Goal: Check status: Check status

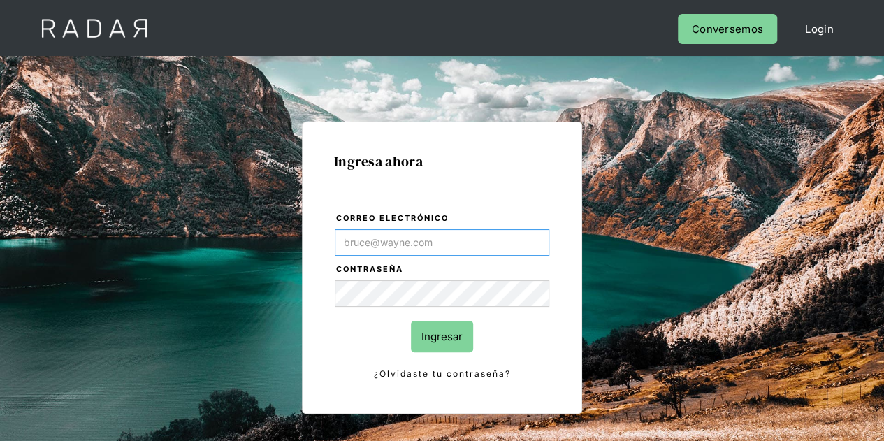
type input "Evans@prontopaga.com"
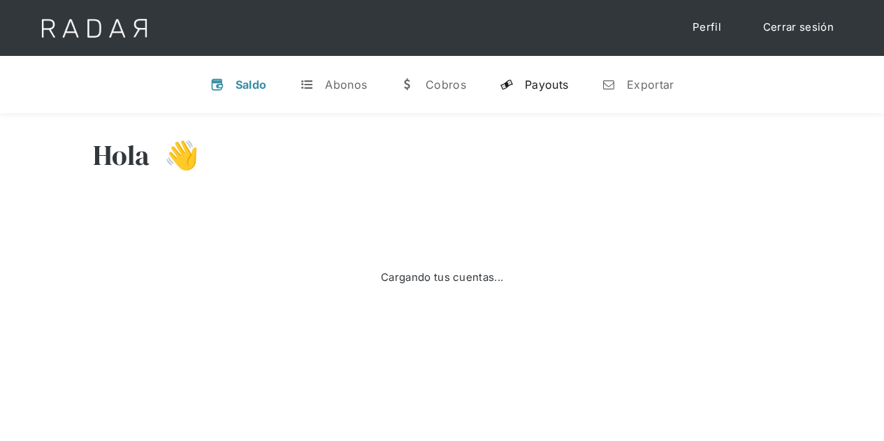
click at [537, 81] on div "Payouts" at bounding box center [546, 85] width 43 height 14
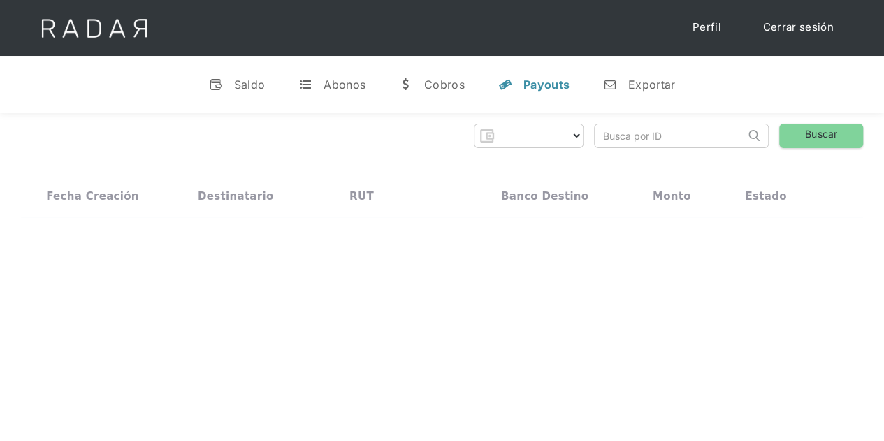
click at [598, 138] on input "search" at bounding box center [670, 135] width 150 height 23
paste input "daa16185-5033-4c64-bb76-c7406ac3712a"
type input "daa16185-5033-4c64-bb76-c7406ac3712a"
select select "prontopaga"
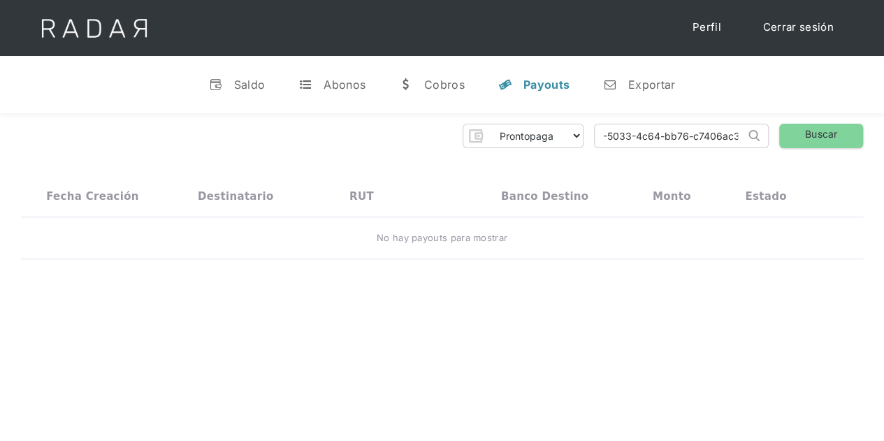
scroll to position [0, 64]
type input "daa16185-5033-4c64-bb76-c7406ac3712a"
click at [804, 133] on link "Buscar" at bounding box center [821, 136] width 84 height 24
click at [601, 136] on input "daa16185-5033-4c64-bb76-c7406ac3712a" at bounding box center [670, 135] width 150 height 23
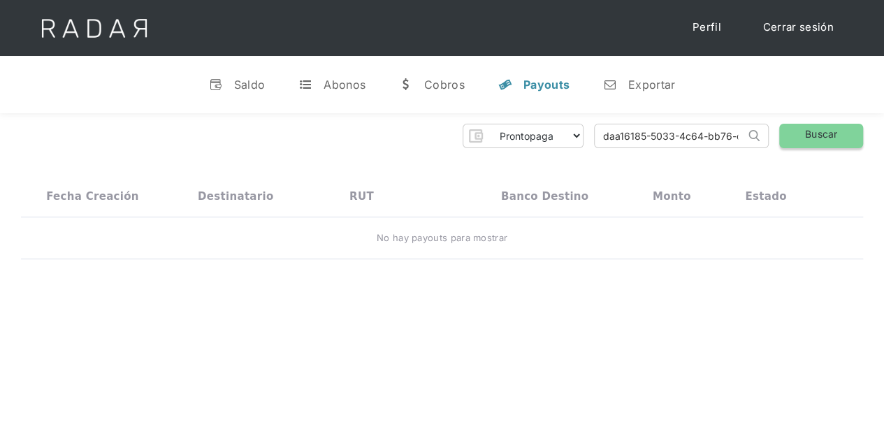
scroll to position [0, 64]
drag, startPoint x: 598, startPoint y: 128, endPoint x: 802, endPoint y: 131, distance: 204.1
click at [802, 131] on div "Prontopaga Prontopaga 2 Thank you! Your submission has been received! Oops! Som…" at bounding box center [442, 136] width 842 height 24
paste input "1c670bde-b83d-4bbf-b223-87234e9519b5"
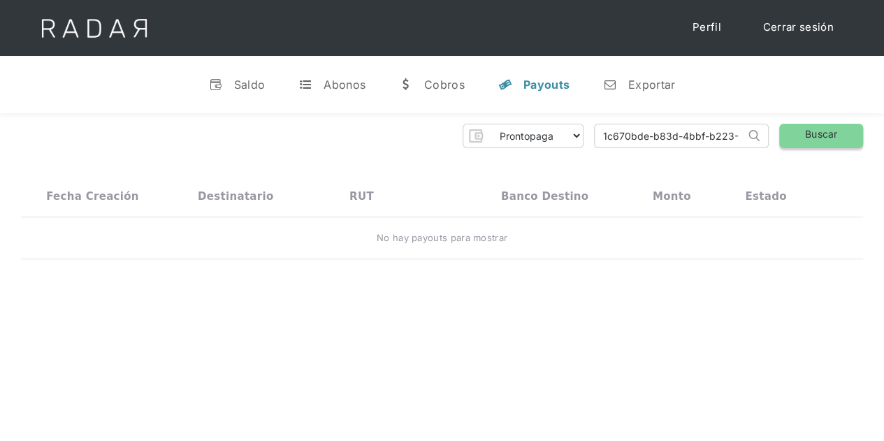
type input "1c670bde-b83d-4bbf-b223-87234e9519b5"
click at [795, 134] on link "Buscar" at bounding box center [821, 136] width 84 height 24
click at [613, 136] on input "1c670bde-b83d-4bbf-b223-87234e9519b5" at bounding box center [670, 135] width 150 height 23
click at [815, 125] on link "Buscar" at bounding box center [821, 136] width 84 height 24
click at [822, 140] on link "Buscar" at bounding box center [821, 136] width 84 height 24
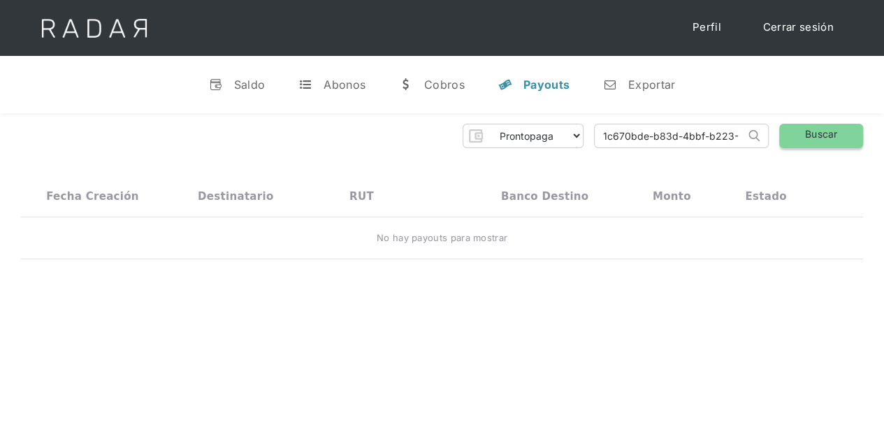
click at [822, 140] on link "Buscar" at bounding box center [821, 136] width 84 height 24
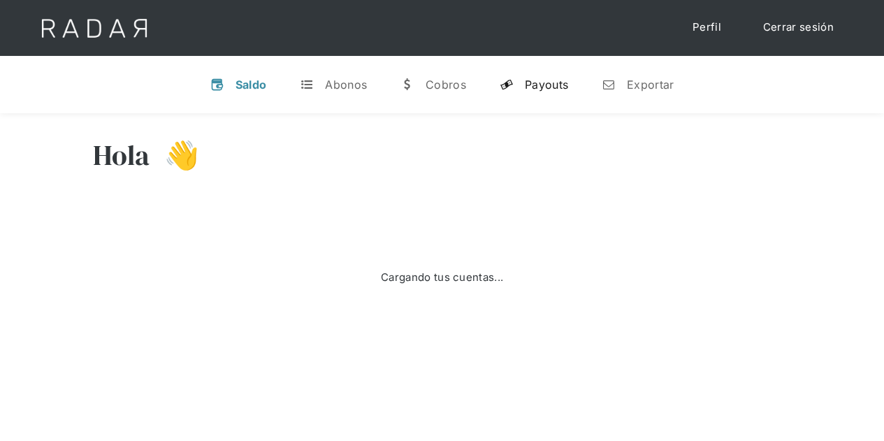
select select "prontopaga"
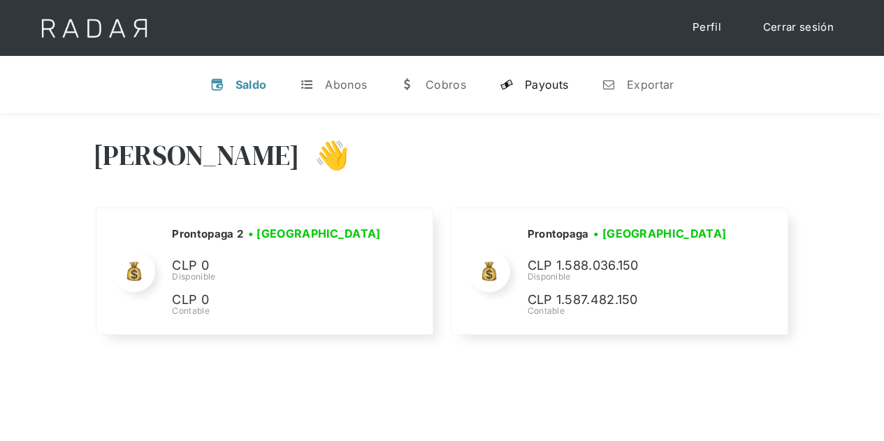
click at [544, 85] on div "Payouts" at bounding box center [546, 85] width 43 height 14
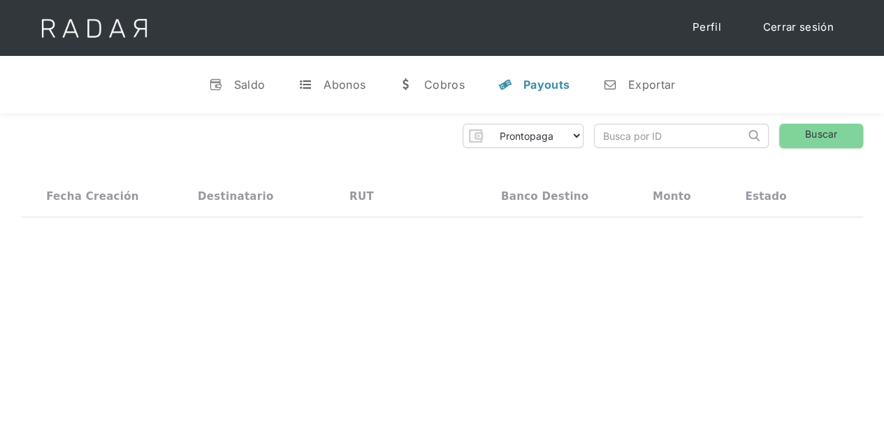
click at [604, 139] on input "search" at bounding box center [670, 135] width 150 height 23
paste input "08dc0b68-30f5-4c82-a2f9-3537984386bc"
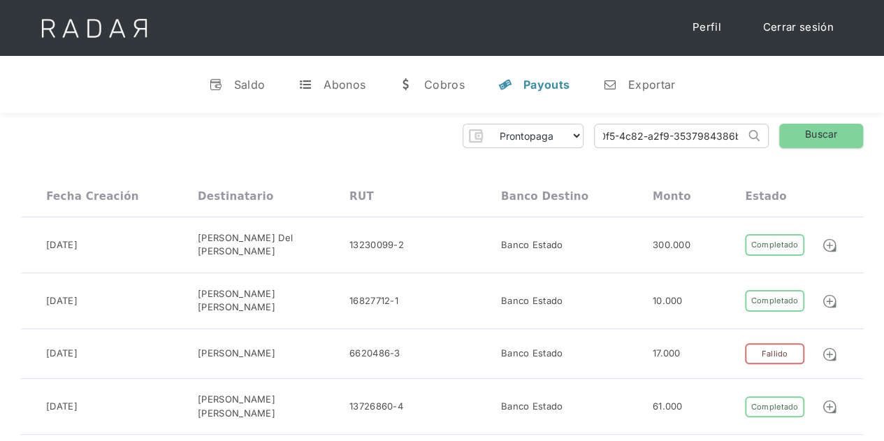
scroll to position [0, 68]
type input "08dc0b68-30f5-4c82-a2f9-3537984386bc"
click at [819, 136] on link "Buscar" at bounding box center [821, 136] width 84 height 24
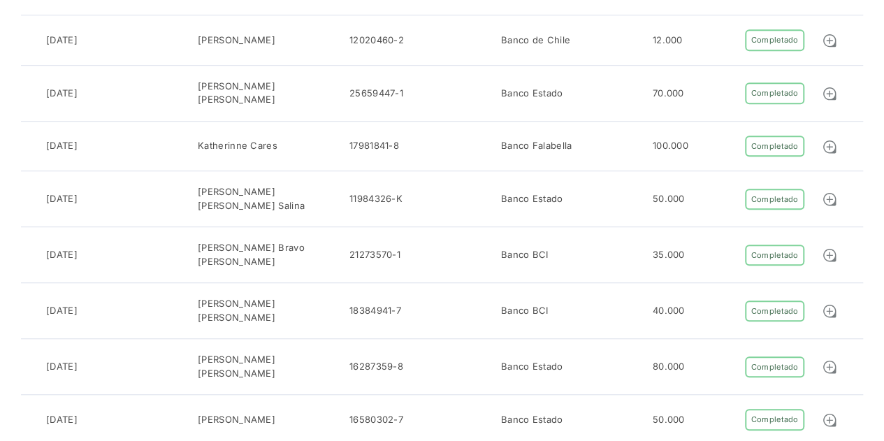
scroll to position [0, 0]
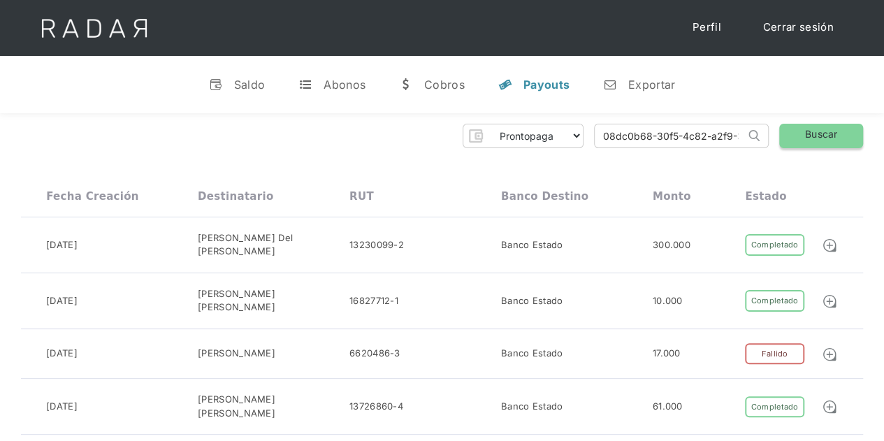
click at [820, 135] on link "Buscar" at bounding box center [821, 136] width 84 height 24
click at [605, 133] on input "08dc0b68-30f5-4c82-a2f9-3537984386bc" at bounding box center [670, 135] width 150 height 23
click at [609, 136] on input "08dc0b68-30f5-4c82-a2f9-3537984386bc" at bounding box center [670, 135] width 150 height 23
click at [827, 143] on link "Buscar" at bounding box center [821, 136] width 84 height 24
click at [637, 138] on input "08dc0b68-30f5-4c82-a2f9-3537984386bc" at bounding box center [670, 135] width 150 height 23
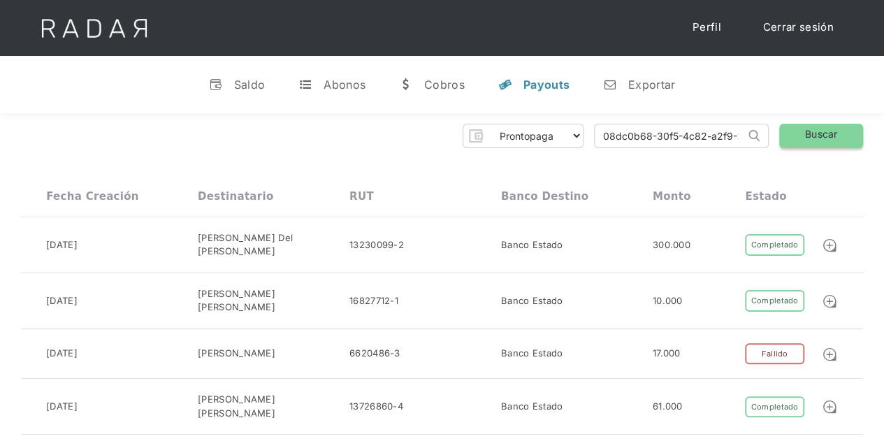
click at [820, 138] on link "Buscar" at bounding box center [821, 136] width 84 height 24
click at [810, 138] on link "Buscar" at bounding box center [821, 136] width 84 height 24
click at [801, 138] on link "Buscar" at bounding box center [821, 136] width 84 height 24
click at [249, 87] on div "Saldo" at bounding box center [249, 85] width 31 height 14
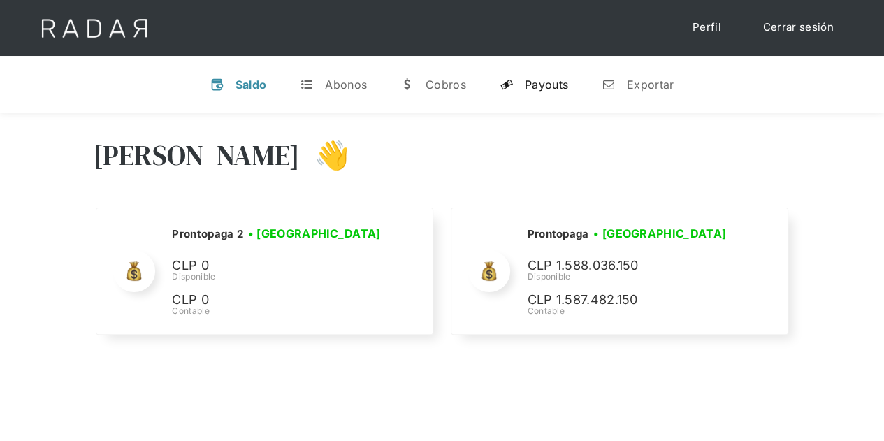
click at [547, 83] on div "Payouts" at bounding box center [546, 85] width 43 height 14
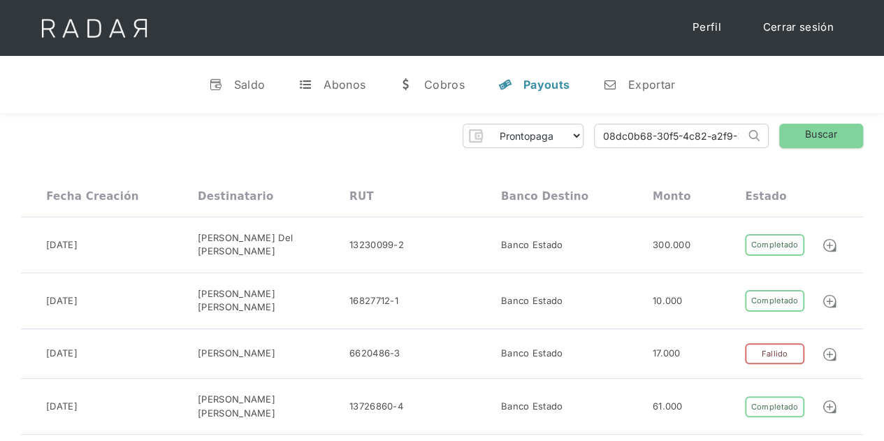
scroll to position [0, 68]
drag, startPoint x: 604, startPoint y: 133, endPoint x: 785, endPoint y: 137, distance: 181.0
click at [785, 137] on div "Prontopaga Prontopaga 2 Thank you! Your submission has been received! Oops! Som…" at bounding box center [442, 136] width 842 height 24
paste input "77640ea8-05f3-4fb2-adf4-a37dc24b5bd3"
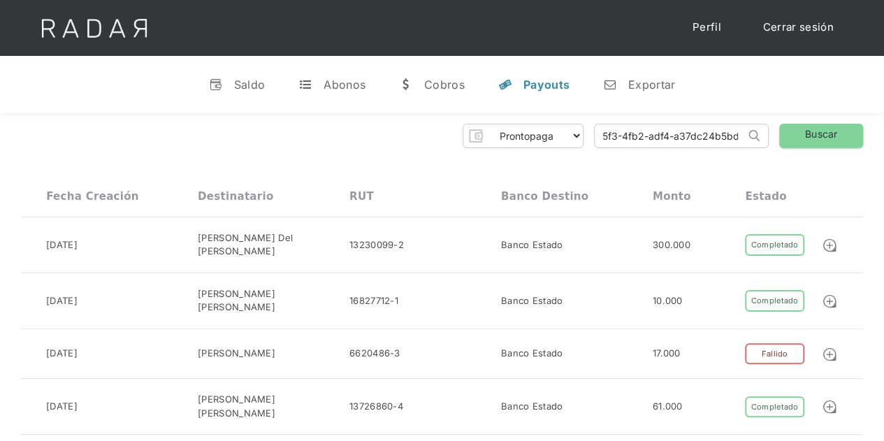
scroll to position [0, 64]
type input "77640ea8-05f3-4fb2-adf4-a37dc24b5bd3"
click at [810, 136] on link "Buscar" at bounding box center [821, 136] width 84 height 24
click at [810, 125] on link "Buscar" at bounding box center [821, 136] width 84 height 24
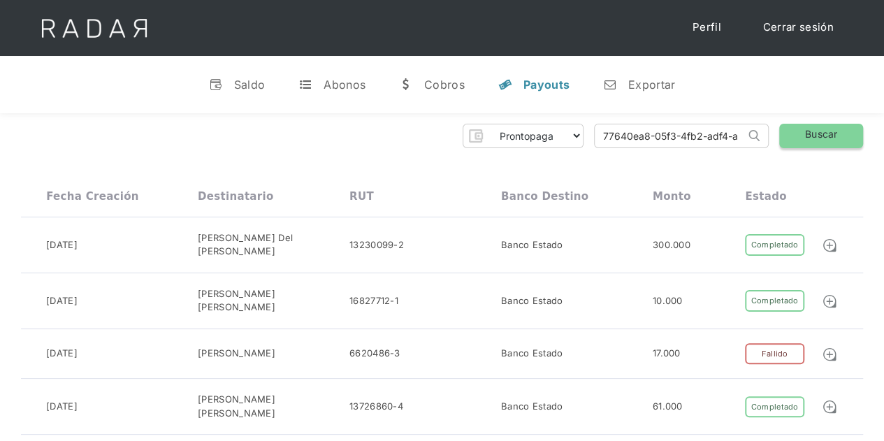
scroll to position [0, 64]
drag, startPoint x: 597, startPoint y: 135, endPoint x: 828, endPoint y: 133, distance: 231.3
click at [828, 133] on div "Prontopaga Prontopaga 2 Thank you! Your submission has been received! Oops! Som…" at bounding box center [442, 136] width 842 height 24
paste input "e06dc28e-abf7-4d66-af49-64271e19a742"
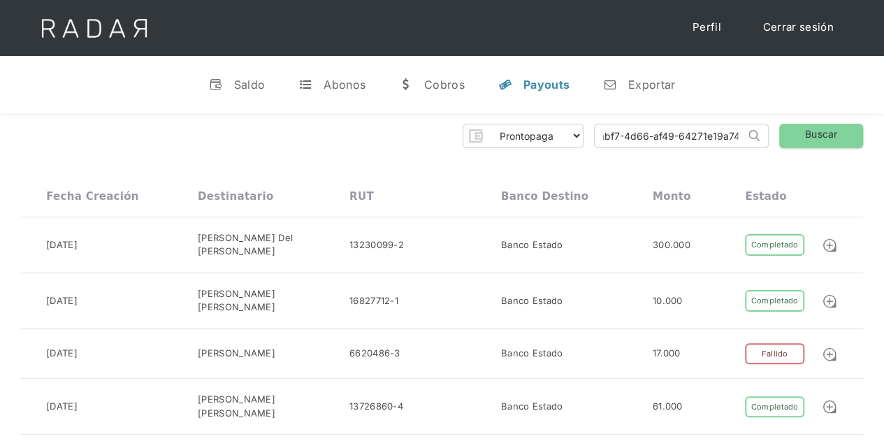
scroll to position [0, 61]
type input "e06dc28e-abf7-4d66-af49-64271e19a742"
click at [795, 131] on link "Buscar" at bounding box center [821, 136] width 84 height 24
click at [816, 133] on link "Buscar" at bounding box center [821, 136] width 84 height 24
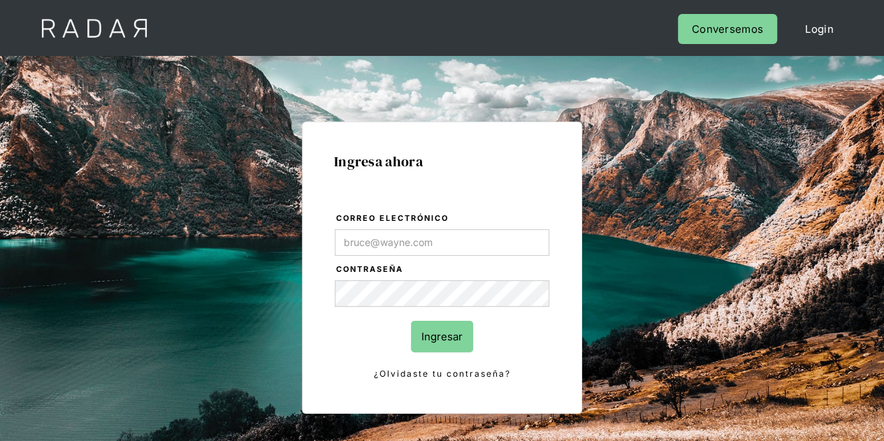
type input "[PERSON_NAME][EMAIL_ADDRESS][DOMAIN_NAME]"
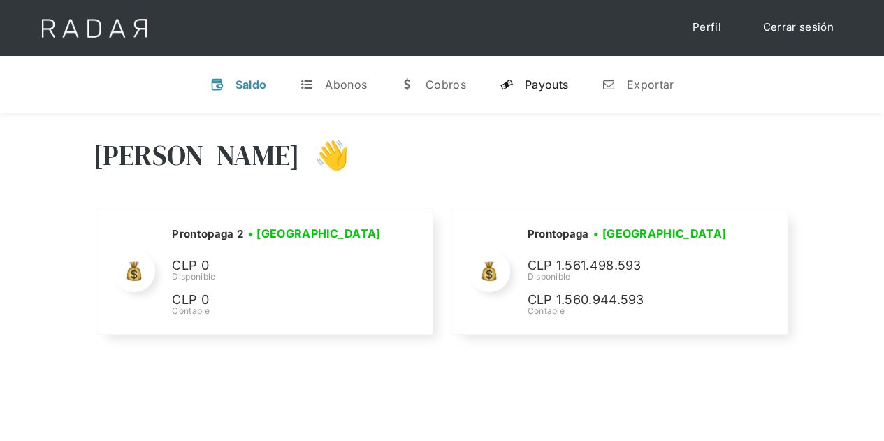
click at [509, 87] on div "y" at bounding box center [507, 85] width 14 height 14
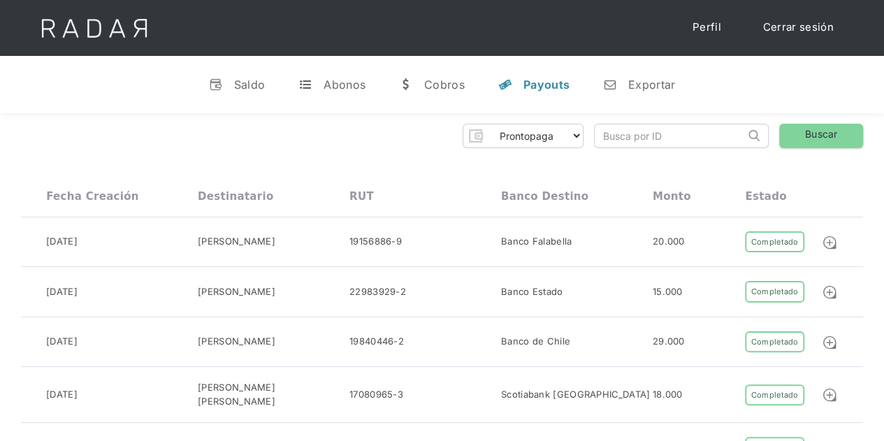
click at [654, 133] on input "search" at bounding box center [670, 135] width 150 height 23
paste input "e06dc28e-abf7-4d66-af49-64271e19a742"
type input "e06dc28e-abf7-4d66-af49-64271e19a742"
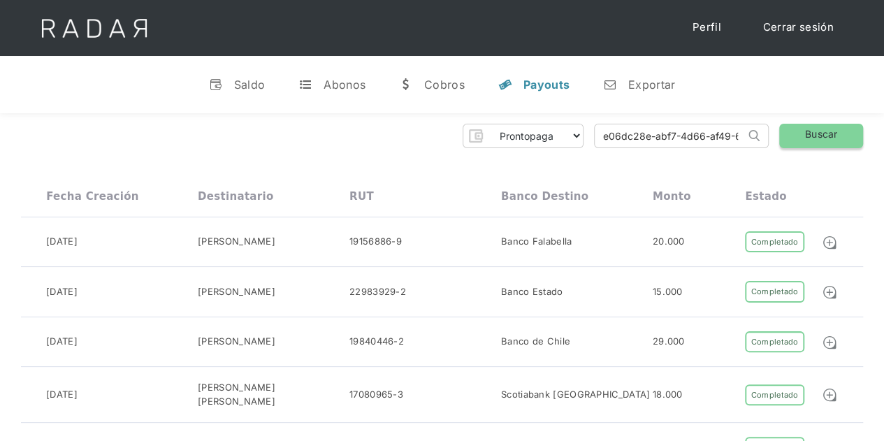
click at [806, 128] on link "Buscar" at bounding box center [821, 136] width 84 height 24
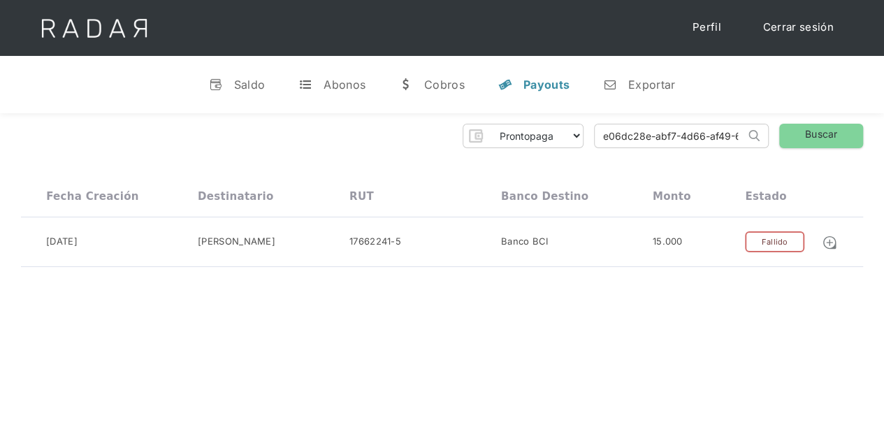
scroll to position [0, 61]
drag, startPoint x: 603, startPoint y: 136, endPoint x: 894, endPoint y: 126, distance: 290.9
click at [883, 126] on html "Cargando... Cerrar sesión Perfil v Saldo t Abonos w Cobros y Payouts n Exportar…" at bounding box center [442, 220] width 884 height 441
paste input "49ac7cd1-bda3-416b-b3ff-62490240033b"
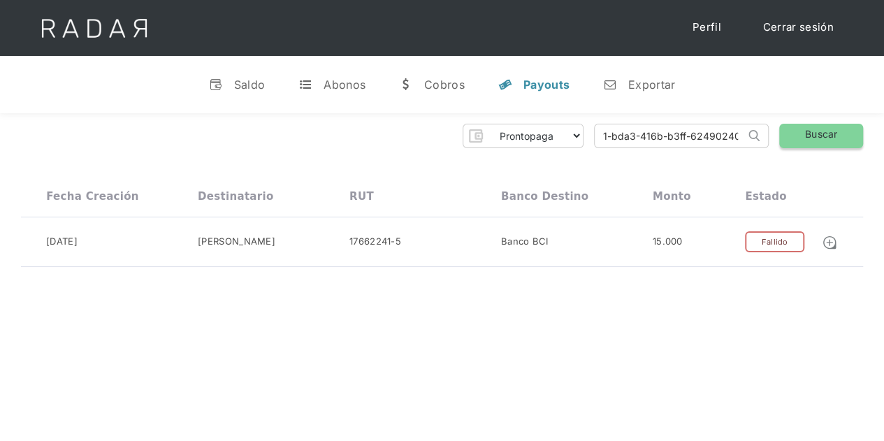
scroll to position [0, 64]
type input "49ac7cd1-bda3-416b-b3ff-62490240033b"
click at [819, 133] on link "Buscar" at bounding box center [821, 136] width 84 height 24
